Goal: Task Accomplishment & Management: Use online tool/utility

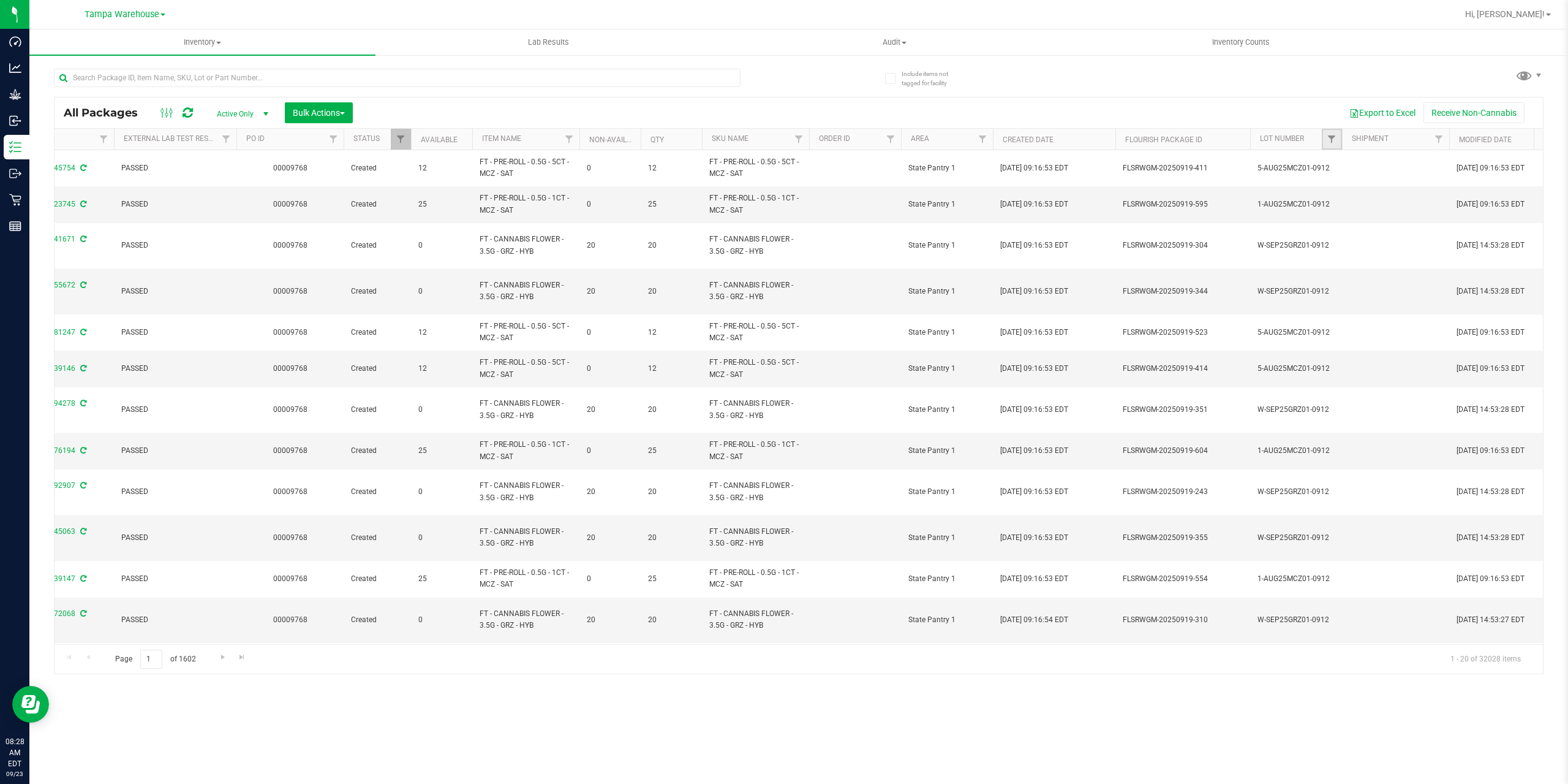
click at [1330, 146] on link "Filter" at bounding box center [1332, 139] width 20 height 21
type input "sep25gbo"
click at [1388, 192] on span "W-SEP25GBO01-0908" at bounding box center [1385, 196] width 75 height 8
click at [1342, 192] on input "W-SEP25GBO01-0908" at bounding box center [1338, 195] width 8 height 8
checkbox input "true"
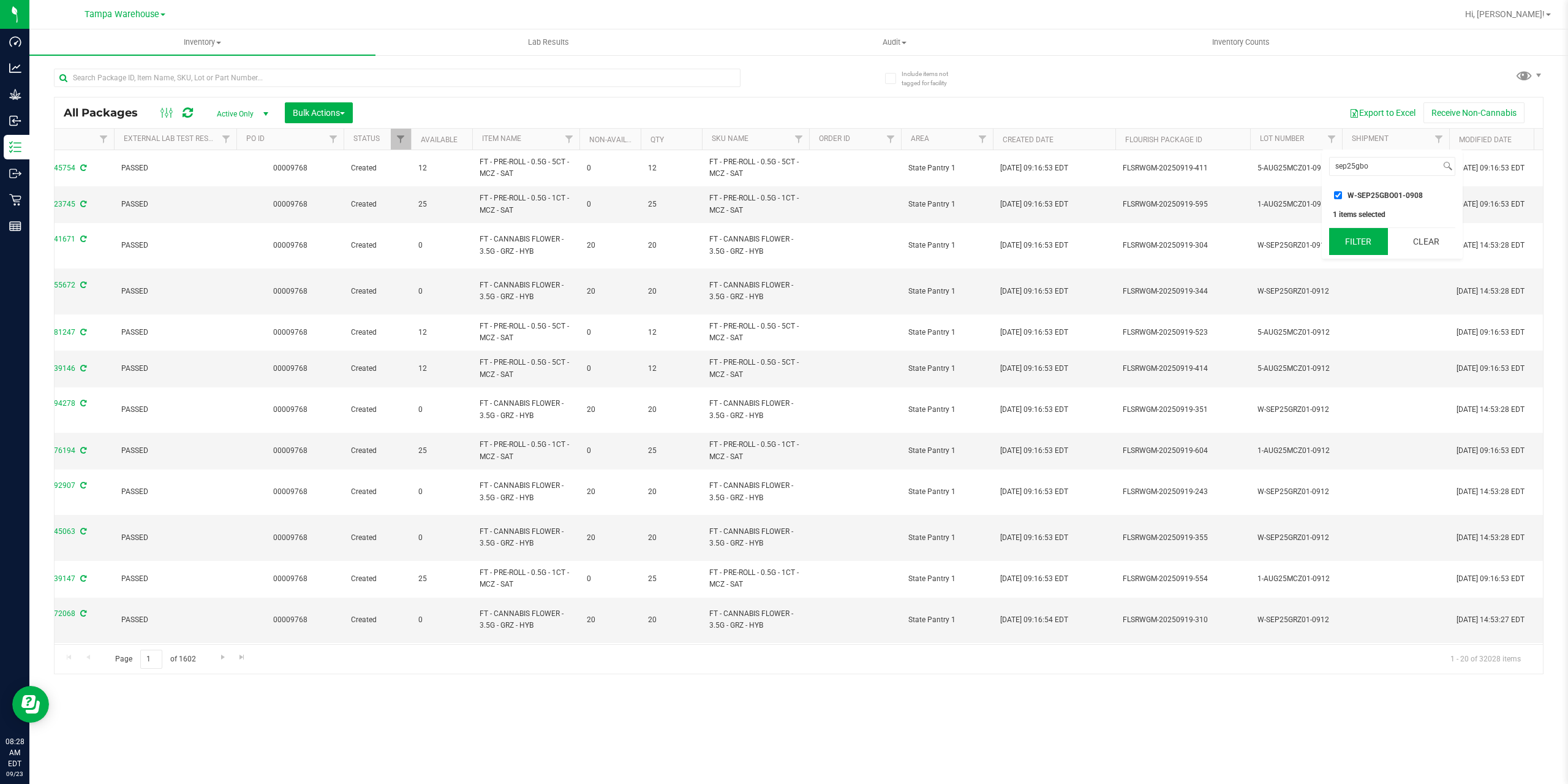
click at [1363, 234] on button "Filter" at bounding box center [1359, 242] width 59 height 27
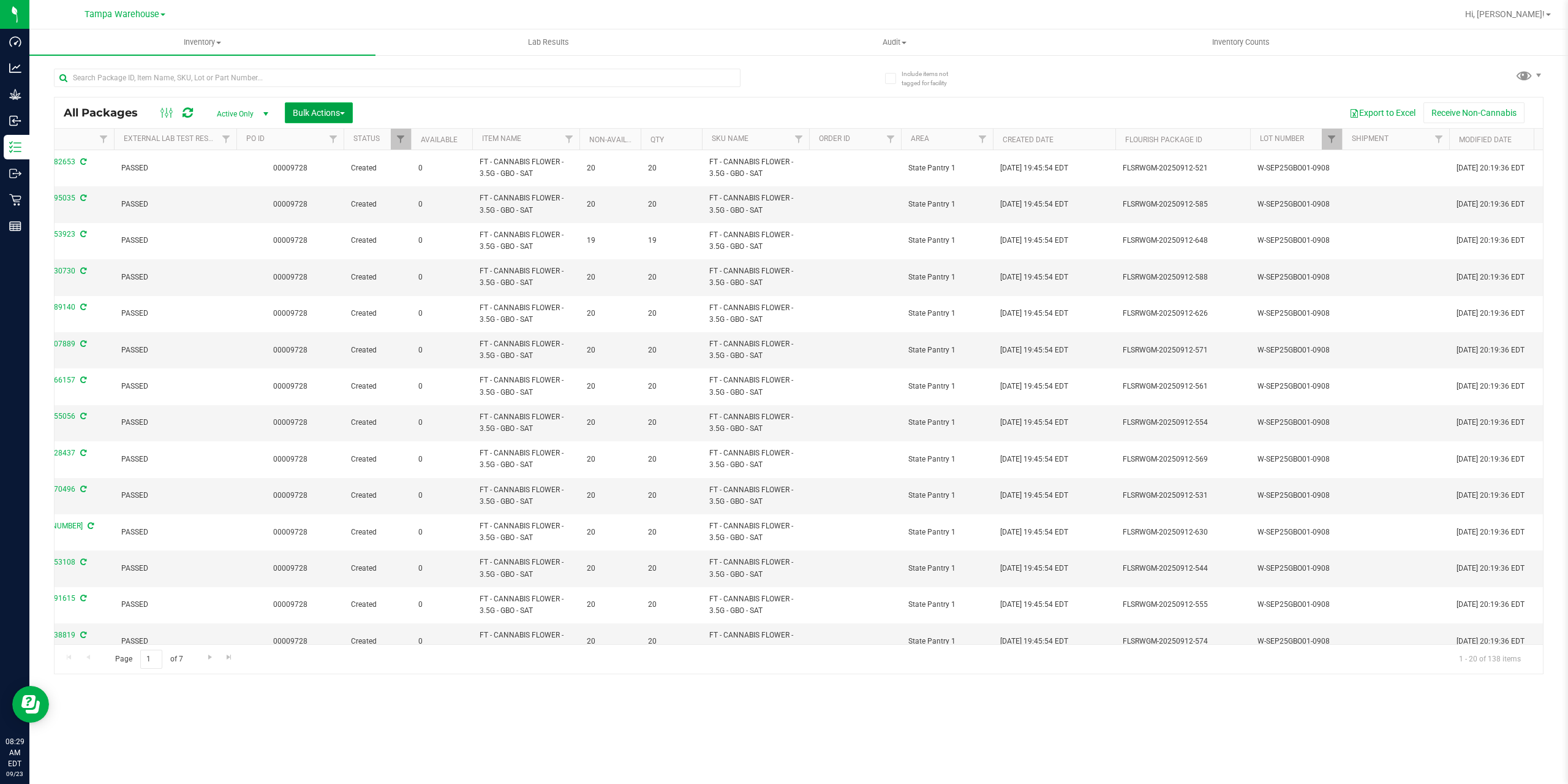
click at [343, 114] on span "button" at bounding box center [342, 113] width 5 height 2
click at [323, 233] on span "Lock/Unlock packages" at bounding box center [334, 230] width 84 height 10
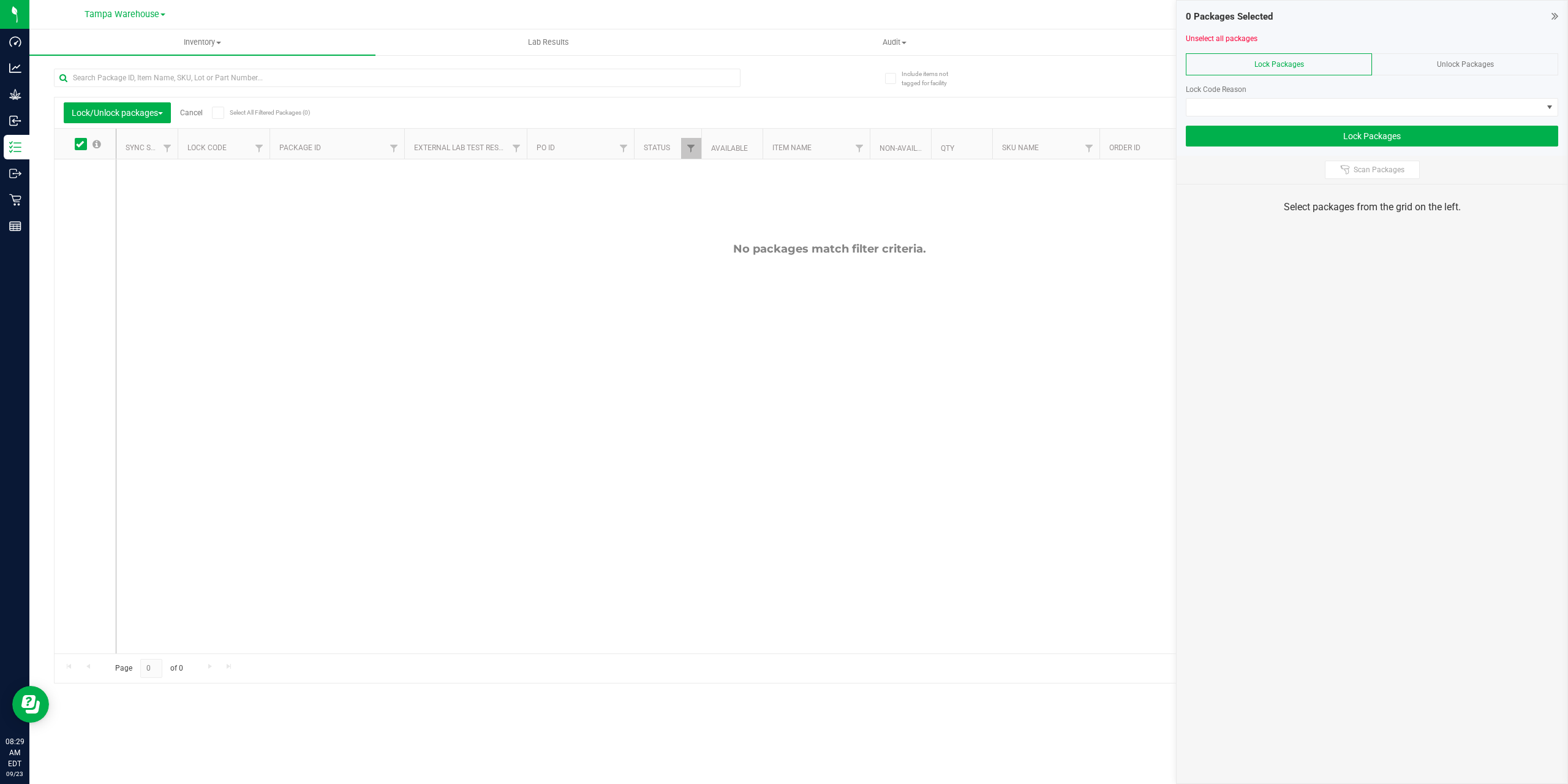
click at [1449, 66] on span "Unlock Packages" at bounding box center [1465, 64] width 57 height 8
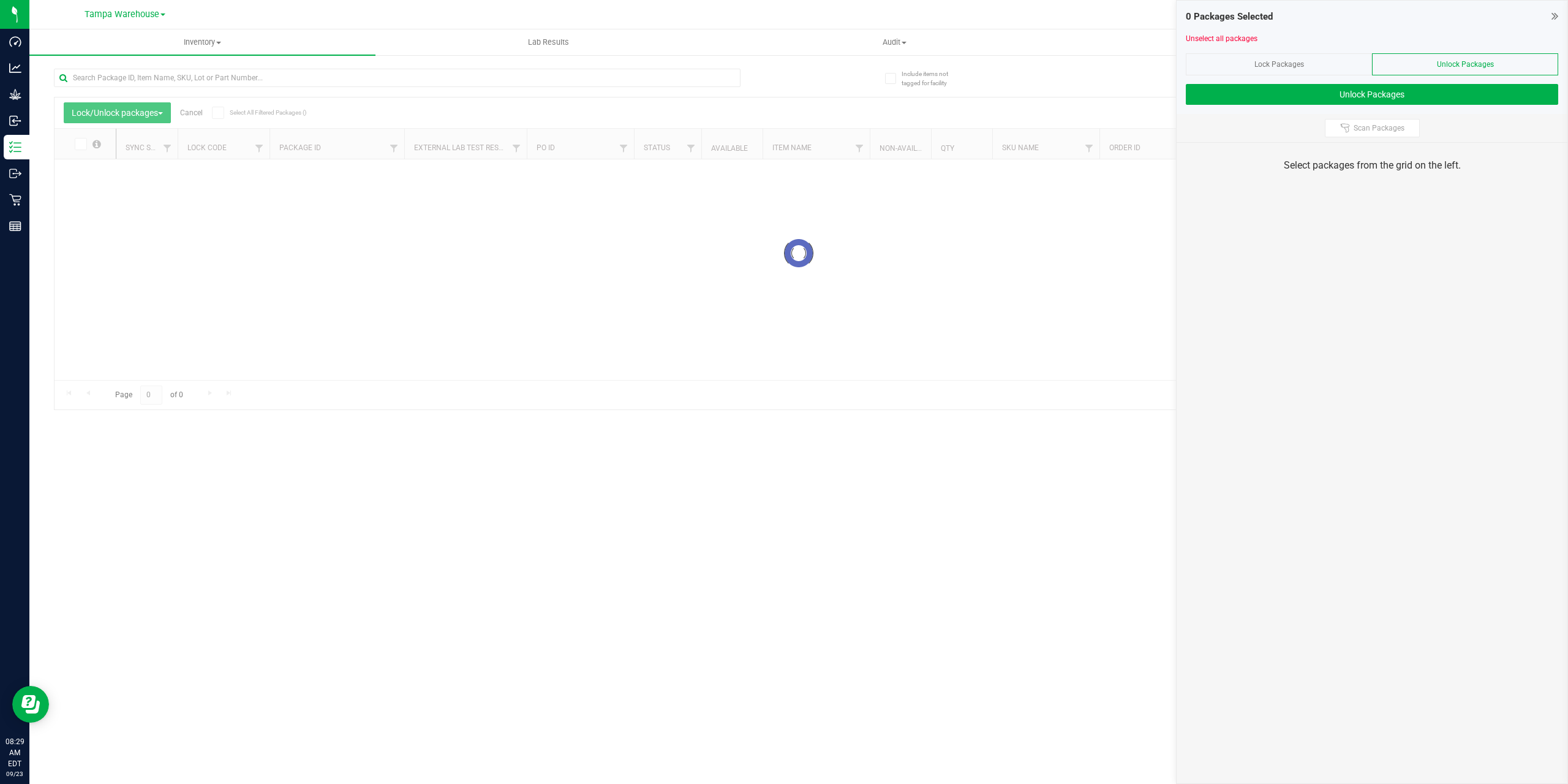
click at [223, 114] on div at bounding box center [799, 253] width 1489 height 312
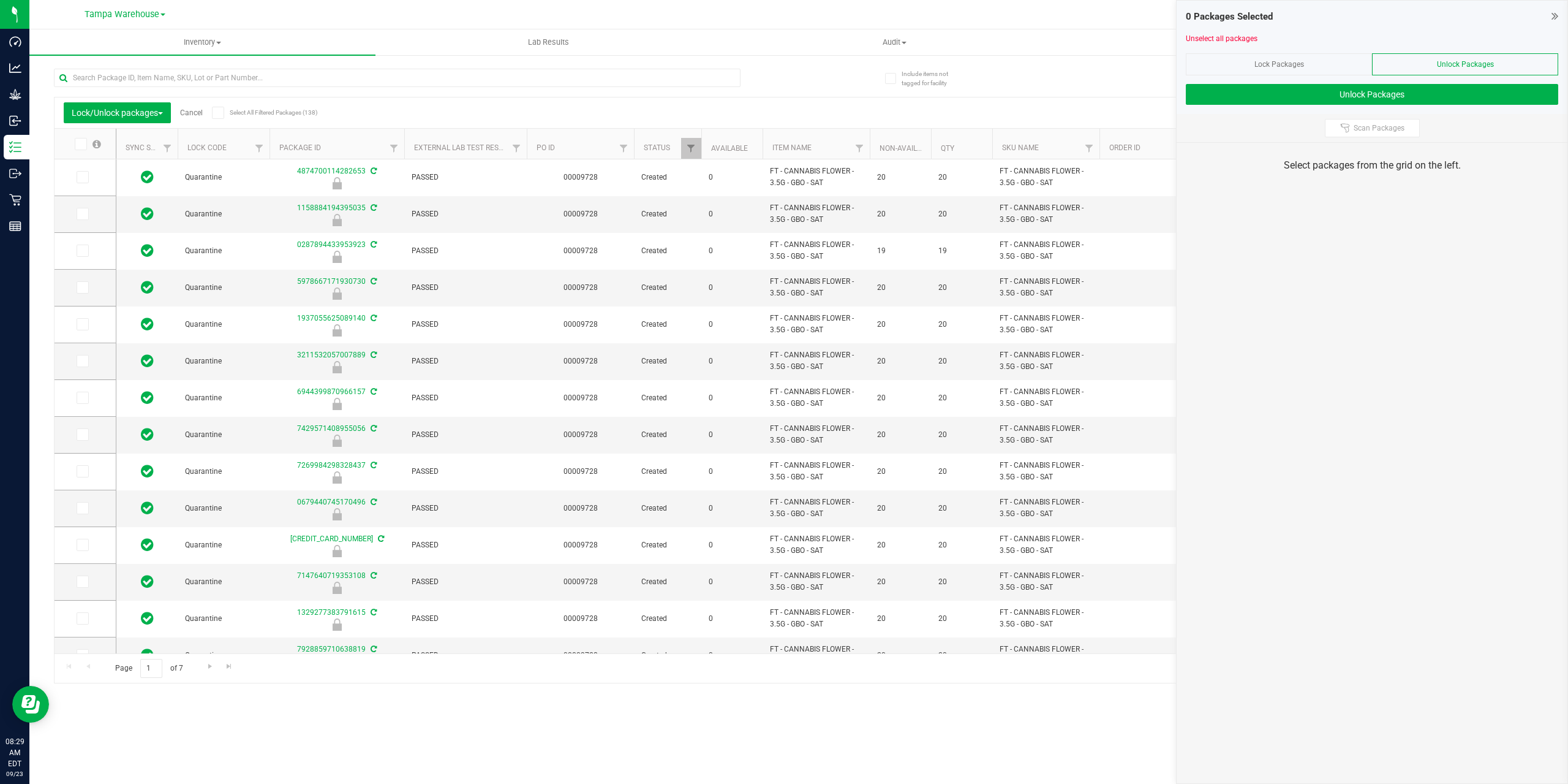
click at [222, 113] on icon at bounding box center [217, 113] width 8 height 0
click at [0, 0] on input "Select All Filtered Packages (138)" at bounding box center [0, 0] width 0 height 0
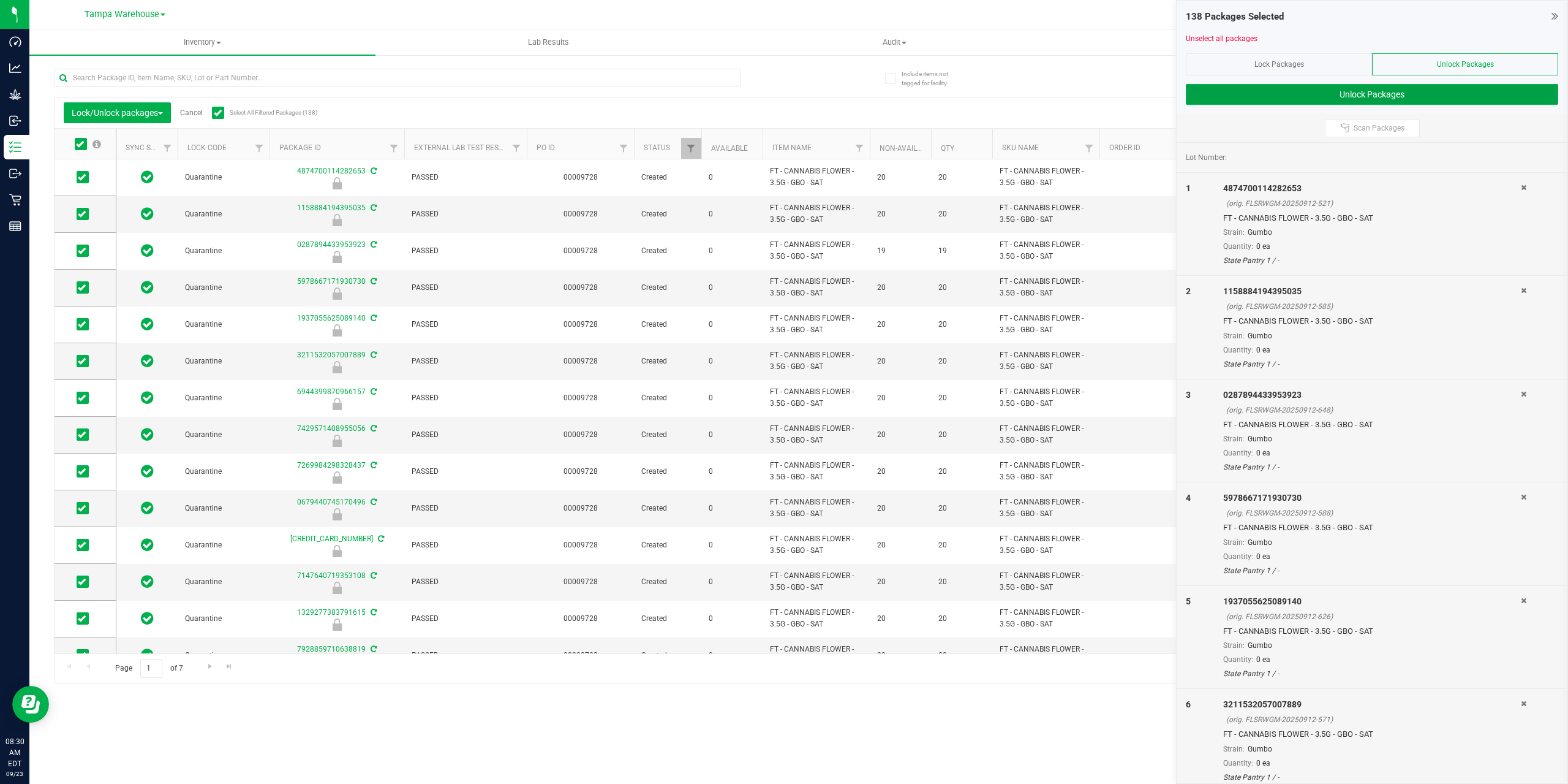
click at [1406, 97] on button "Unlock Packages" at bounding box center [1372, 94] width 372 height 21
